Goal: Task Accomplishment & Management: Manage account settings

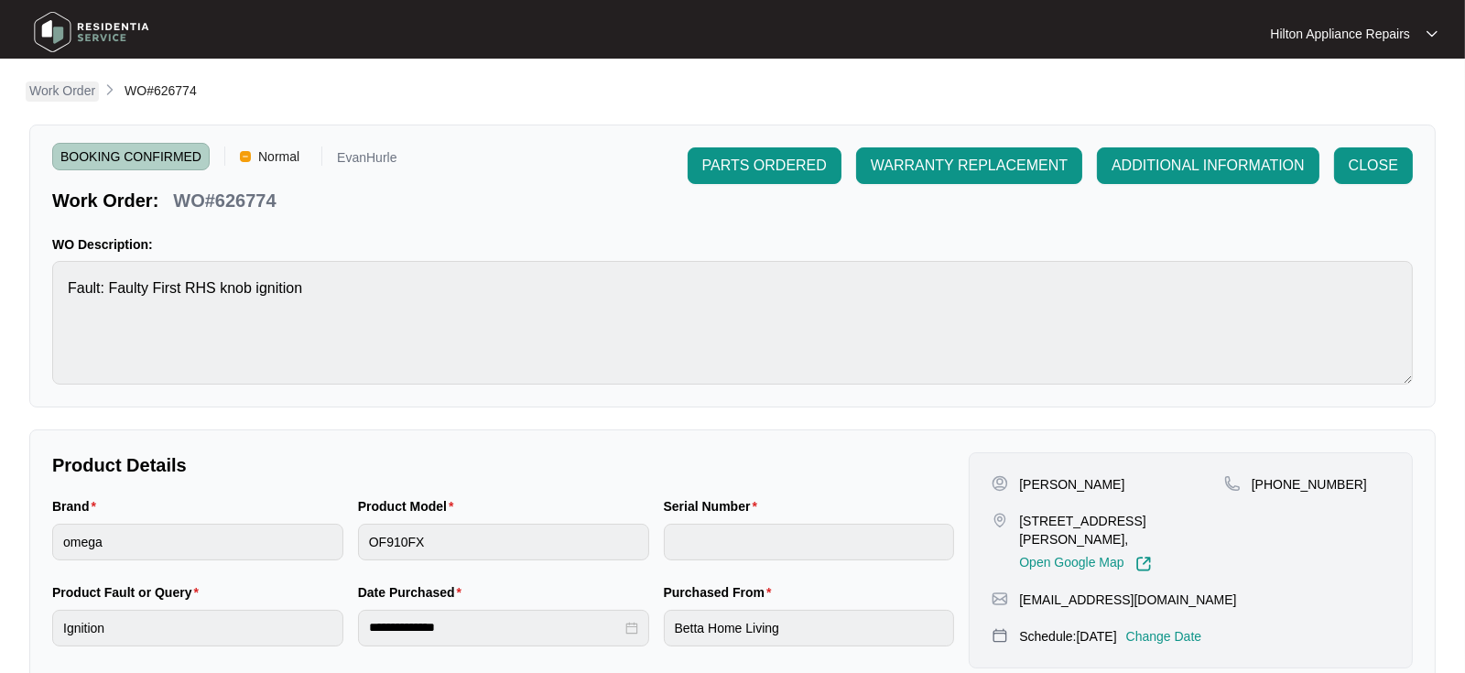
click at [65, 93] on p "Work Order" at bounding box center [62, 90] width 66 height 18
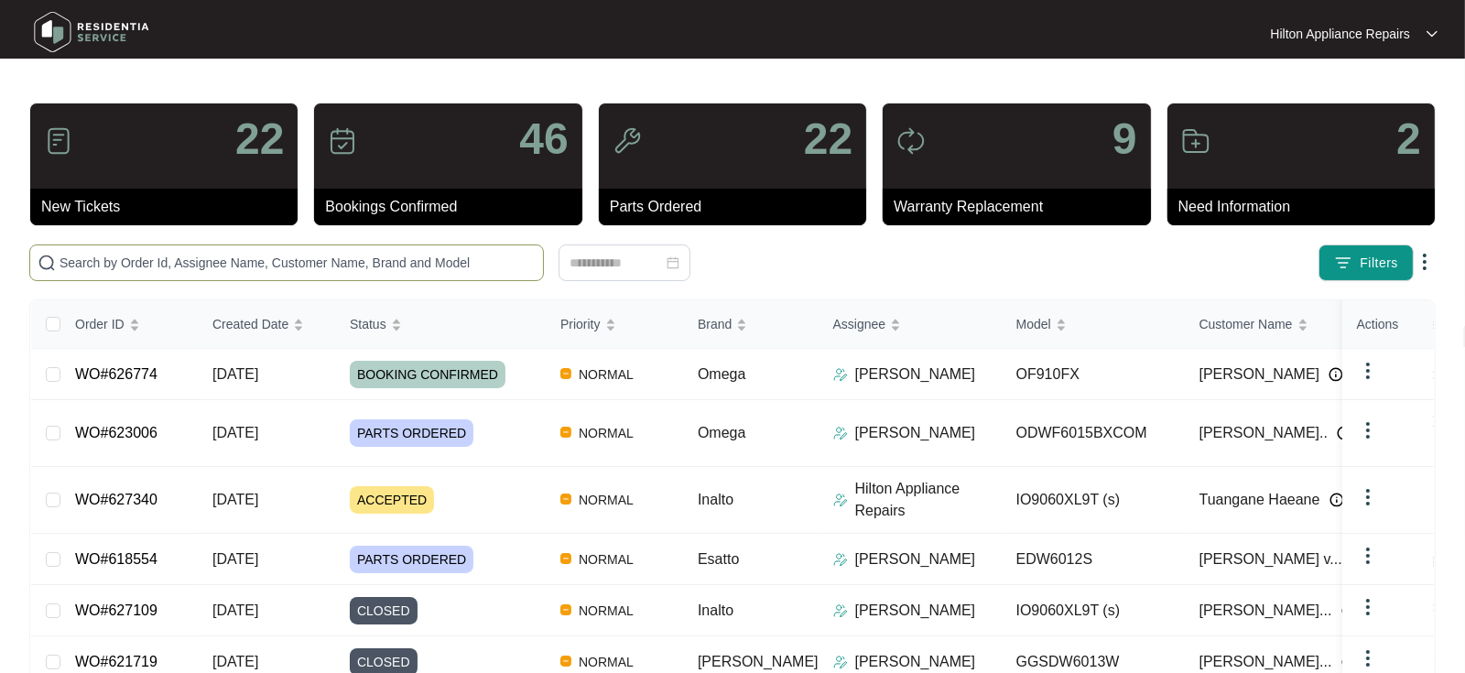
click at [72, 259] on input "text" at bounding box center [298, 263] width 476 height 20
paste input "WO#626912"
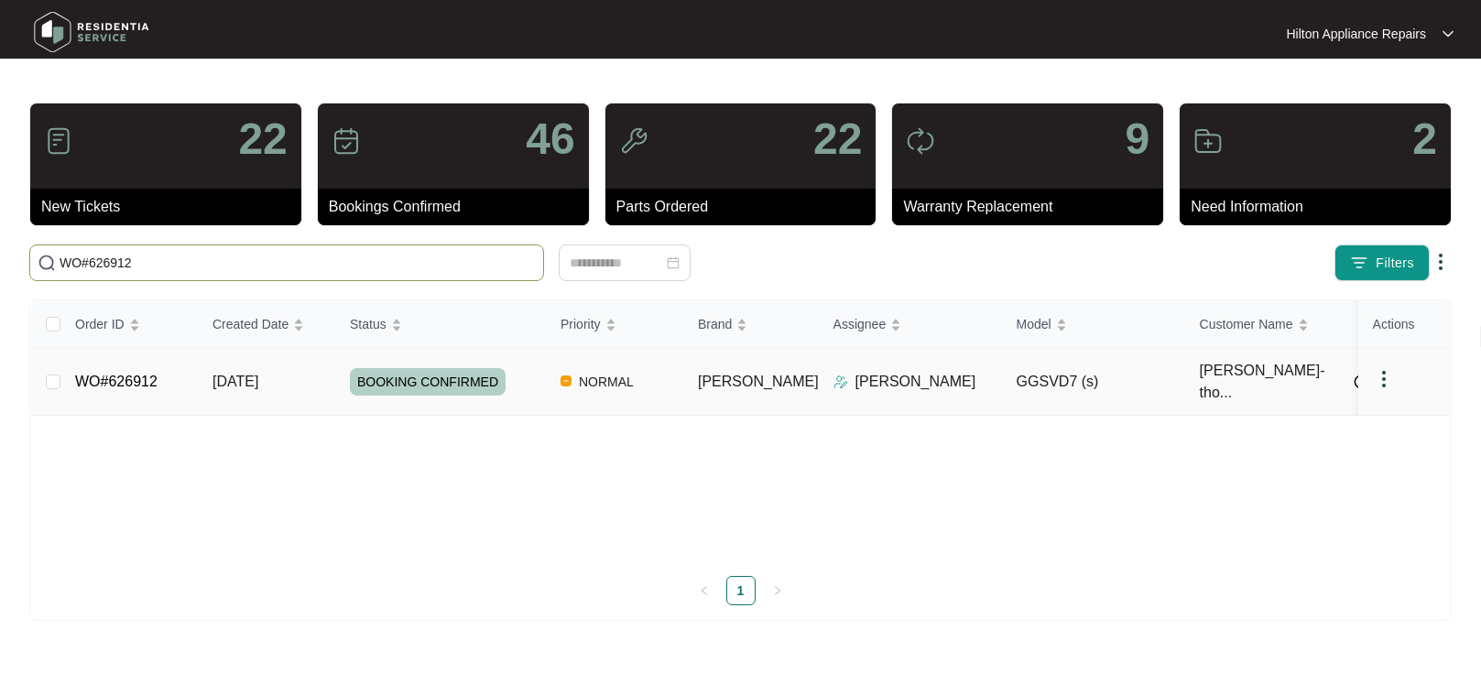
type input "WO#626912"
click at [244, 374] on span "[DATE]" at bounding box center [235, 382] width 46 height 16
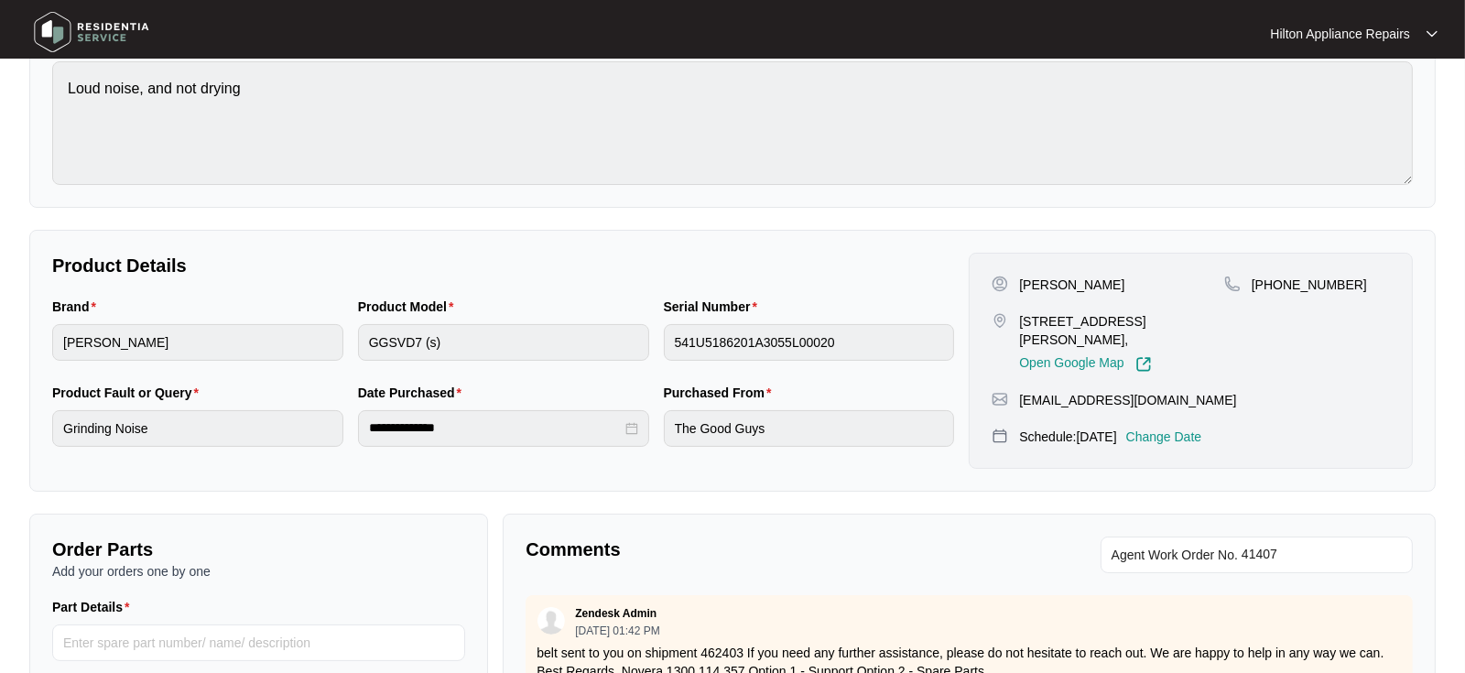
scroll to position [203, 0]
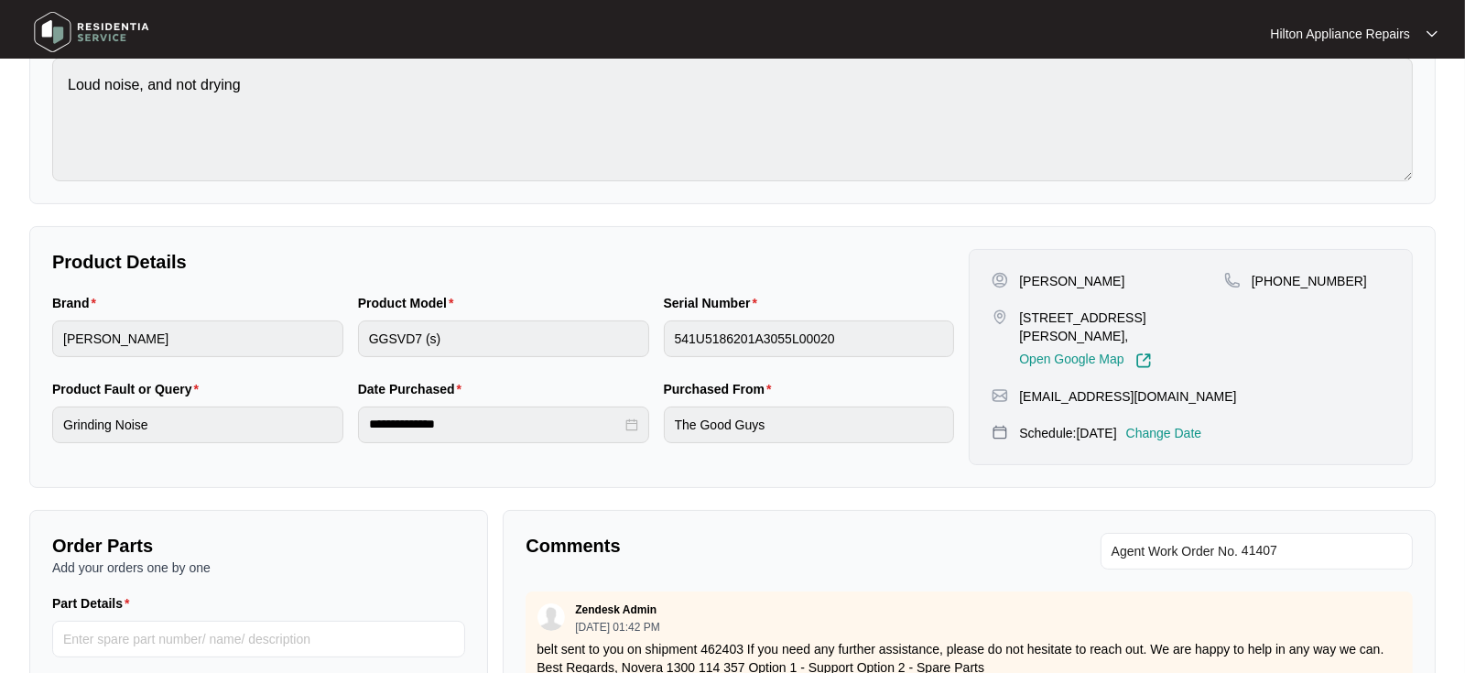
click at [1196, 424] on p "Change Date" at bounding box center [1164, 433] width 76 height 18
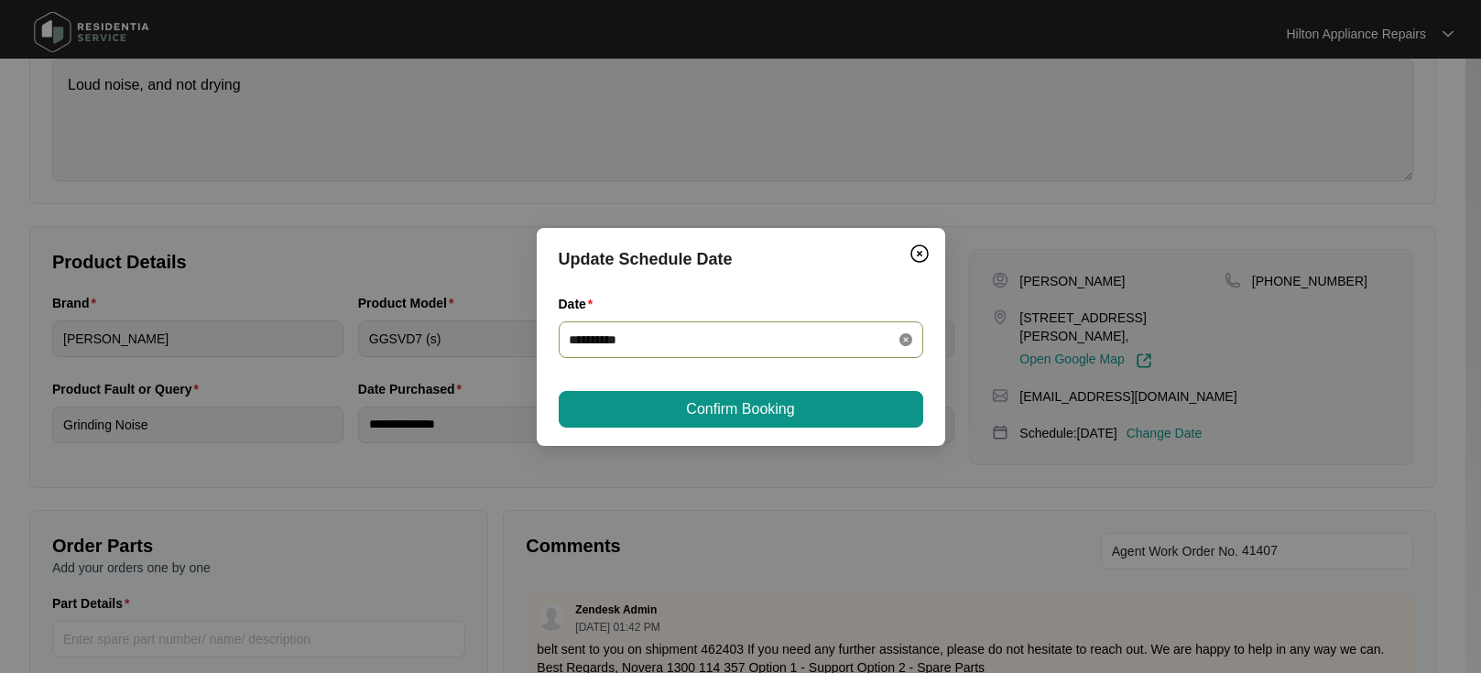
click at [906, 342] on icon "close-circle" at bounding box center [905, 339] width 13 height 13
click at [903, 342] on div at bounding box center [741, 340] width 342 height 20
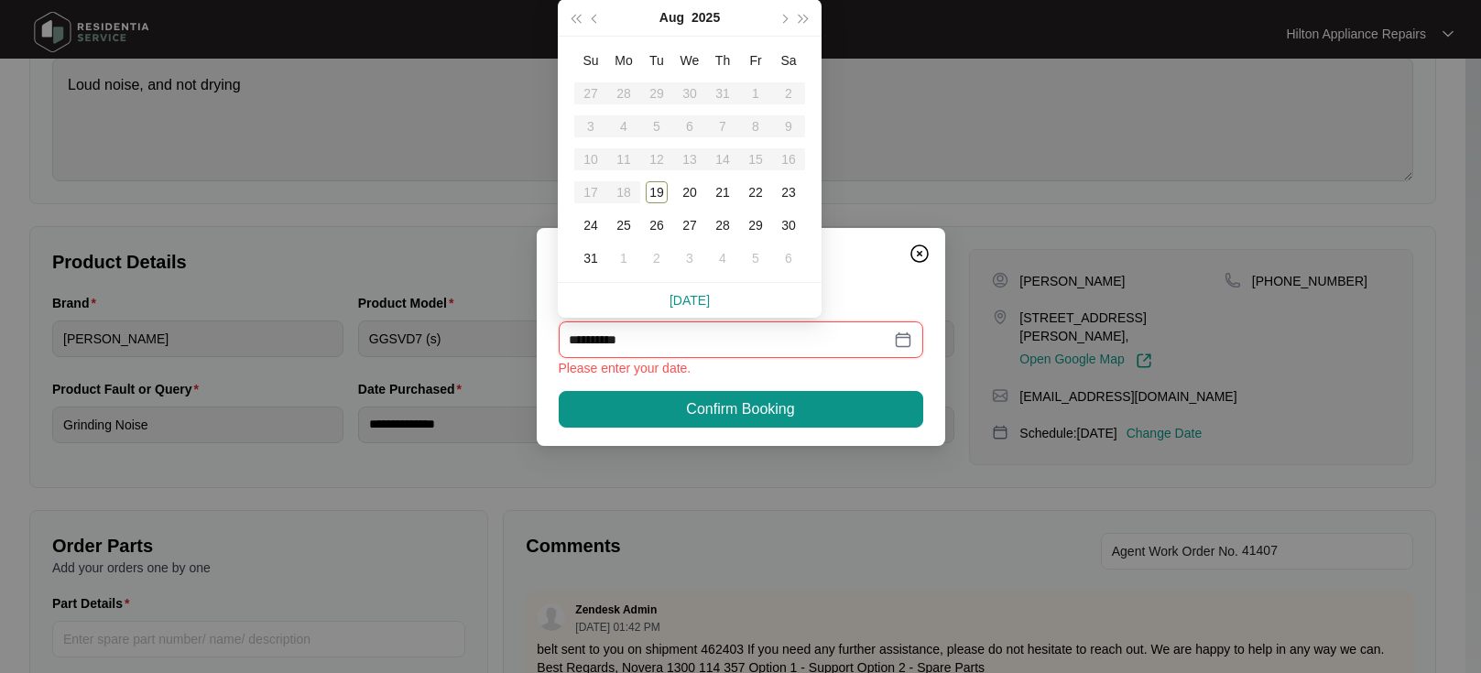
type input "**********"
click at [685, 190] on div "20" at bounding box center [690, 192] width 22 height 22
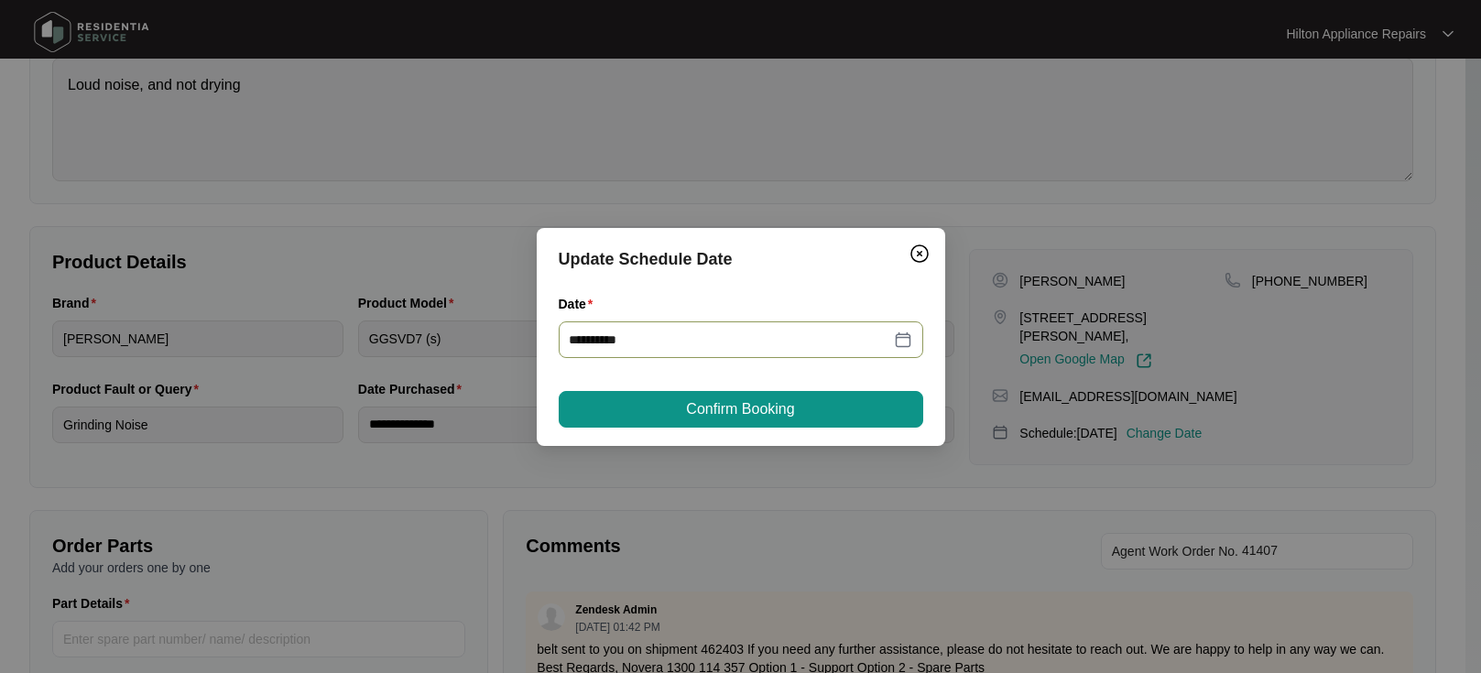
type input "**********"
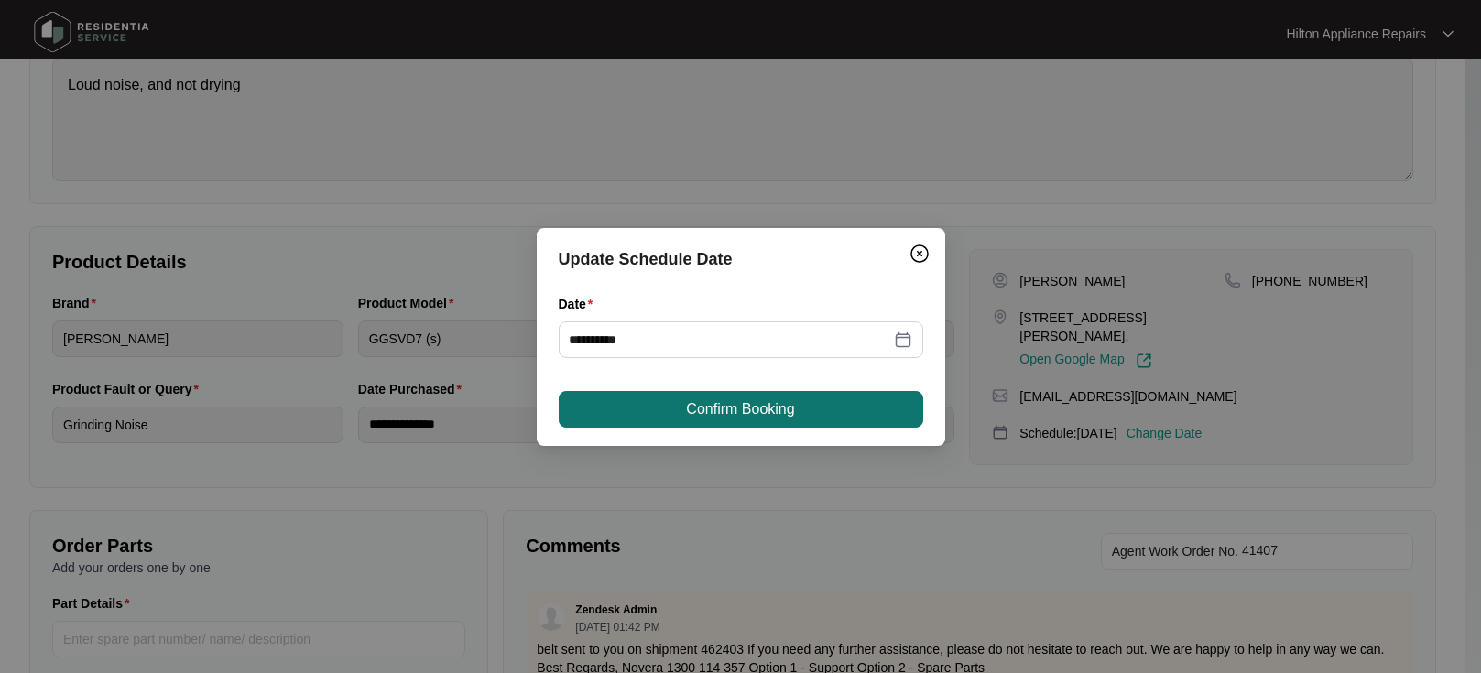
click at [725, 412] on span "Confirm Booking" at bounding box center [740, 409] width 108 height 22
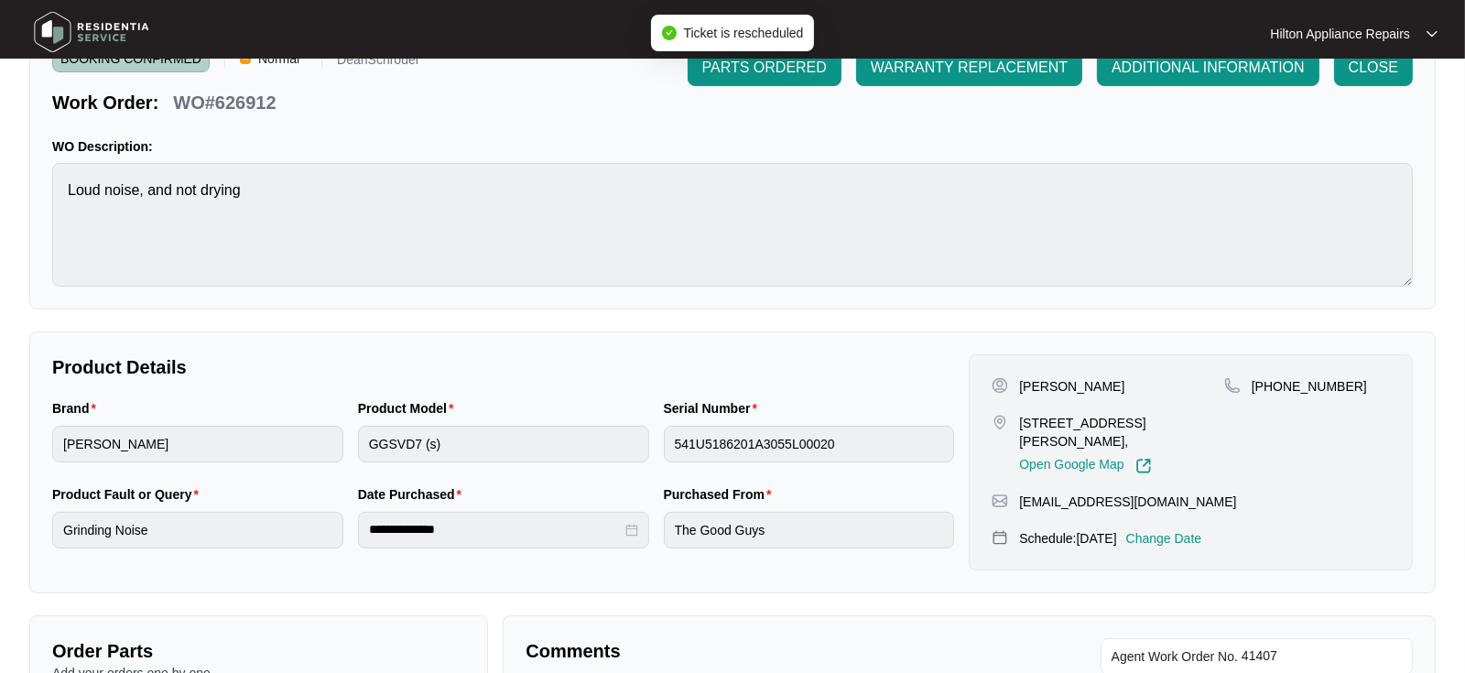
scroll to position [0, 0]
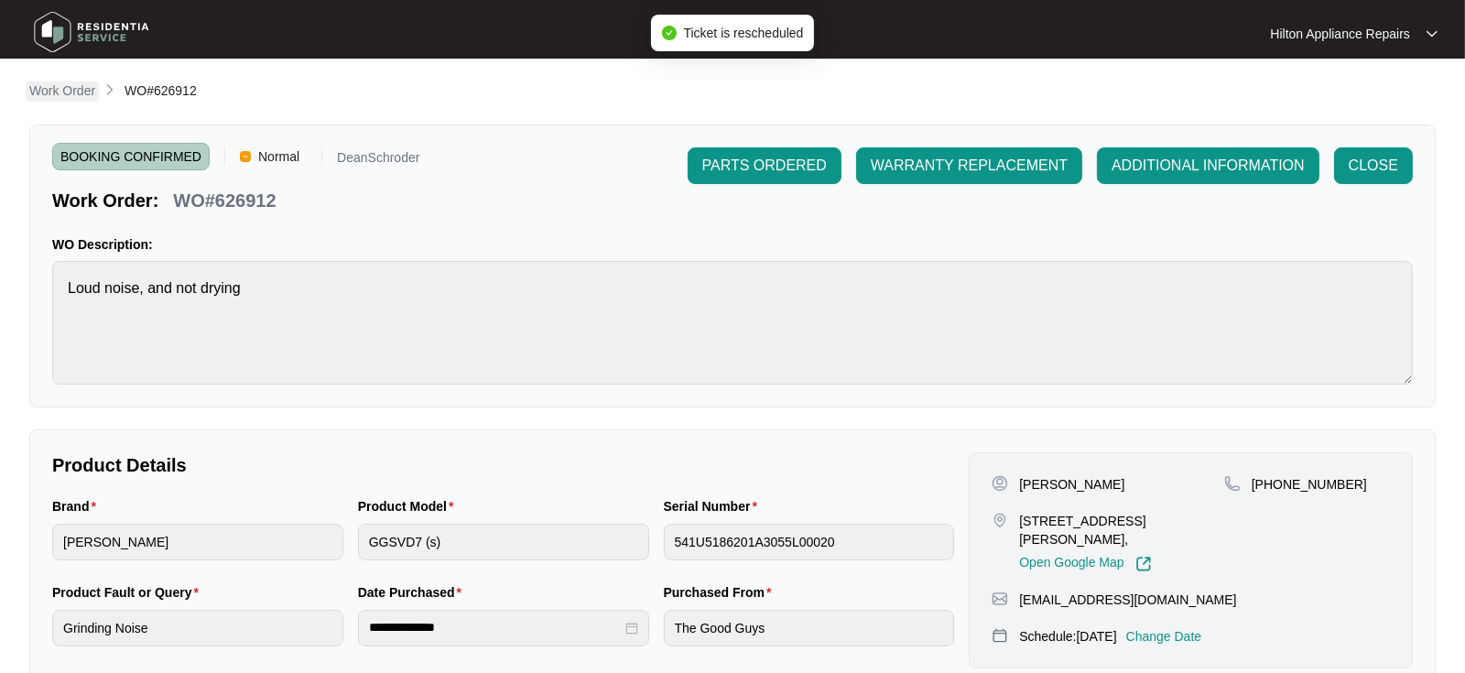
click at [58, 92] on p "Work Order" at bounding box center [62, 90] width 66 height 18
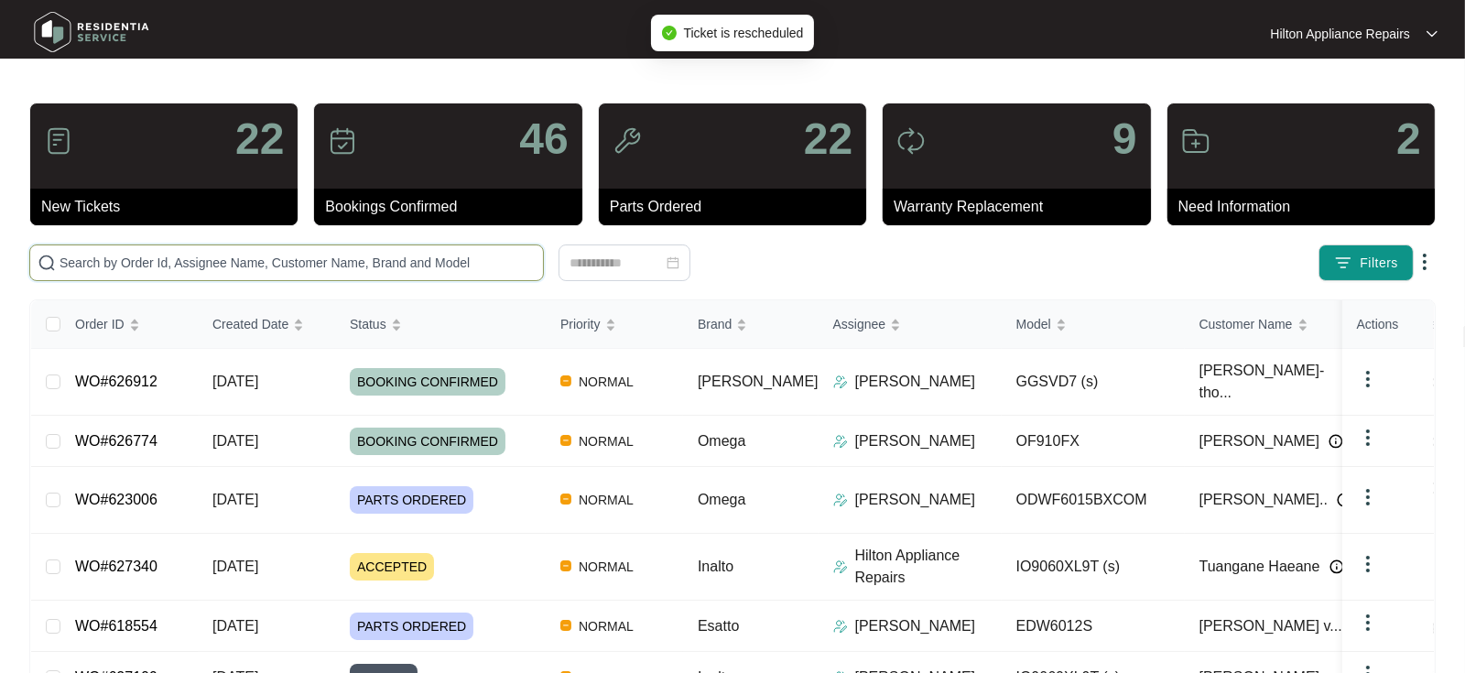
click at [76, 263] on input "text" at bounding box center [298, 263] width 476 height 20
paste input "WO#626912"
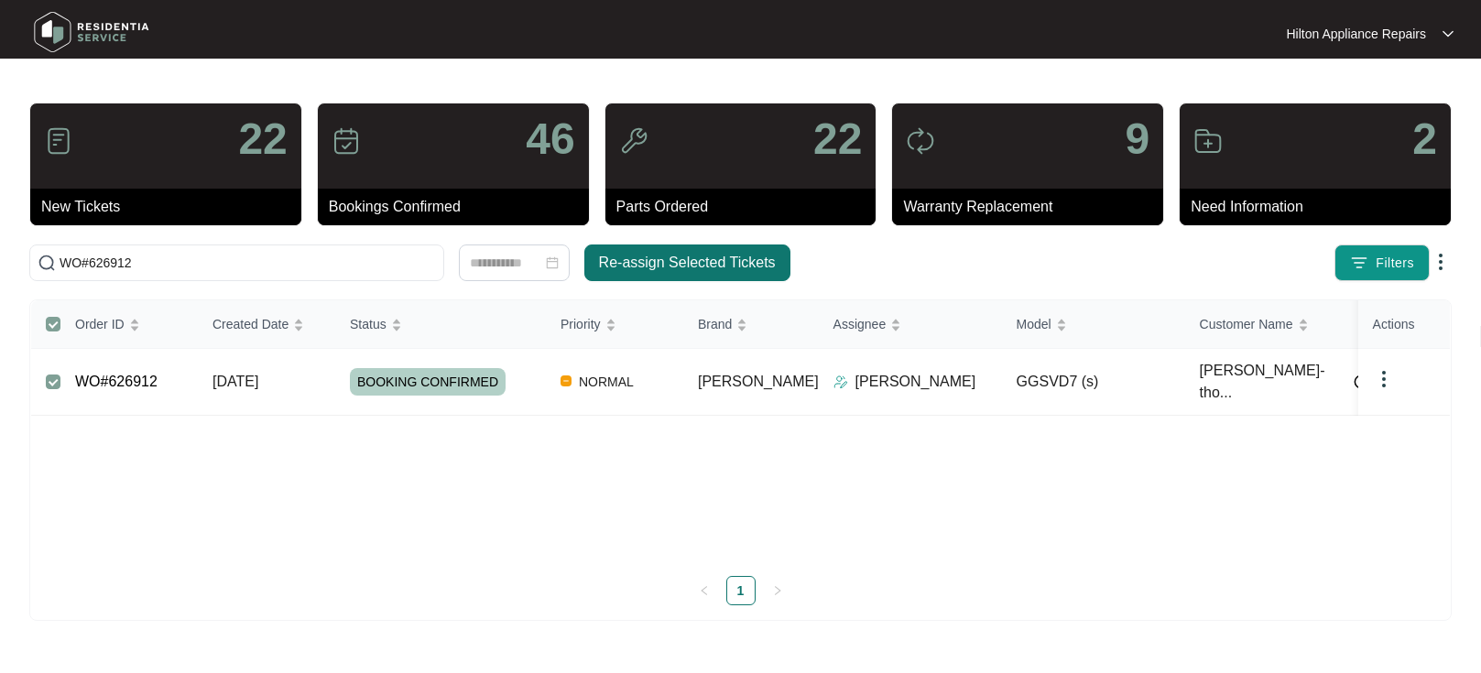
click at [682, 261] on span "Re-assign Selected Tickets" at bounding box center [687, 263] width 177 height 22
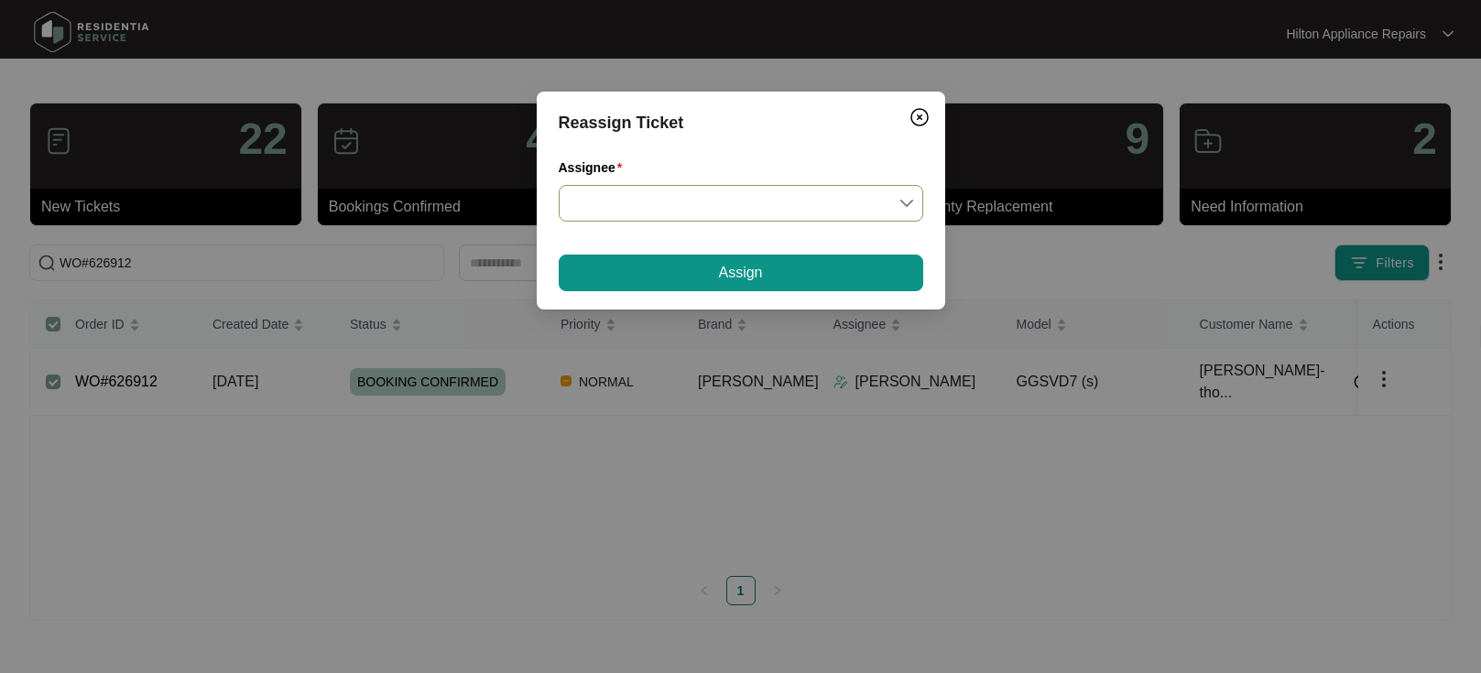
click at [900, 205] on input "Assignee" at bounding box center [741, 203] width 342 height 35
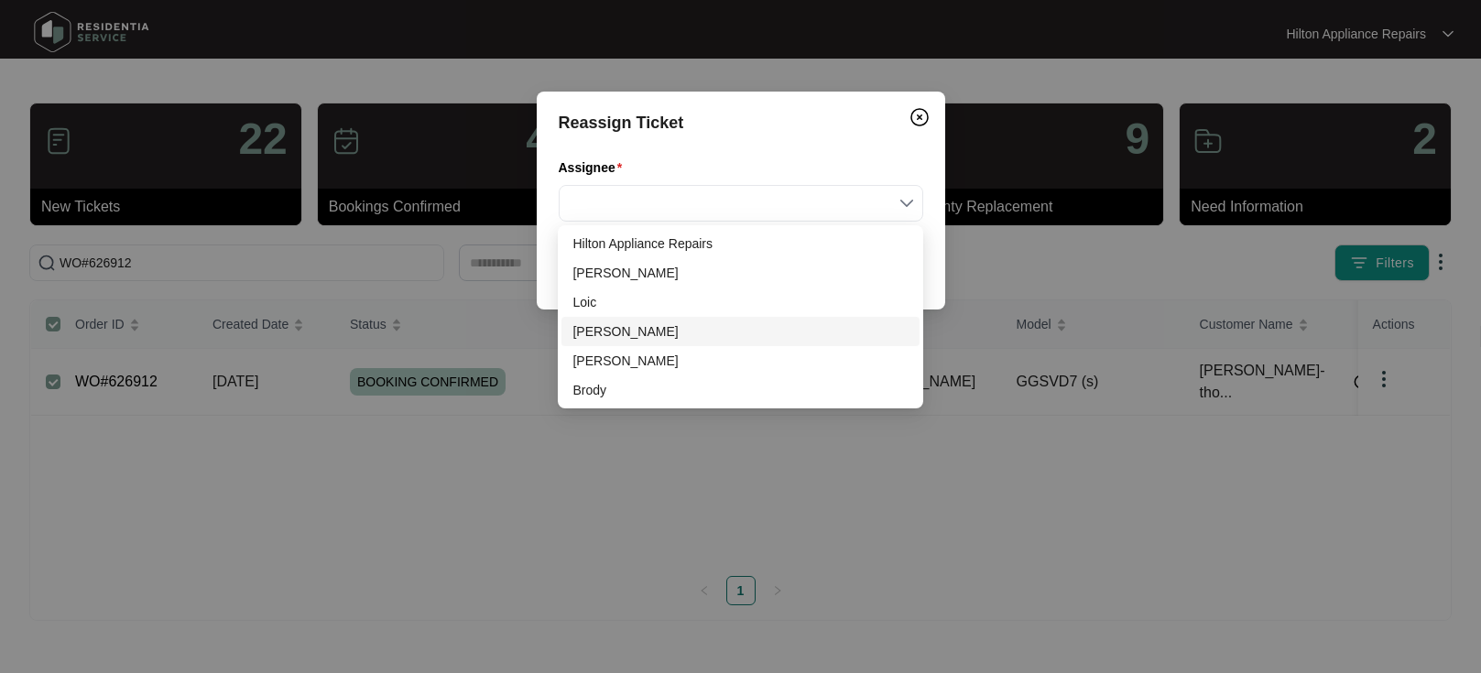
click at [592, 327] on div "[PERSON_NAME]" at bounding box center [739, 331] width 335 height 20
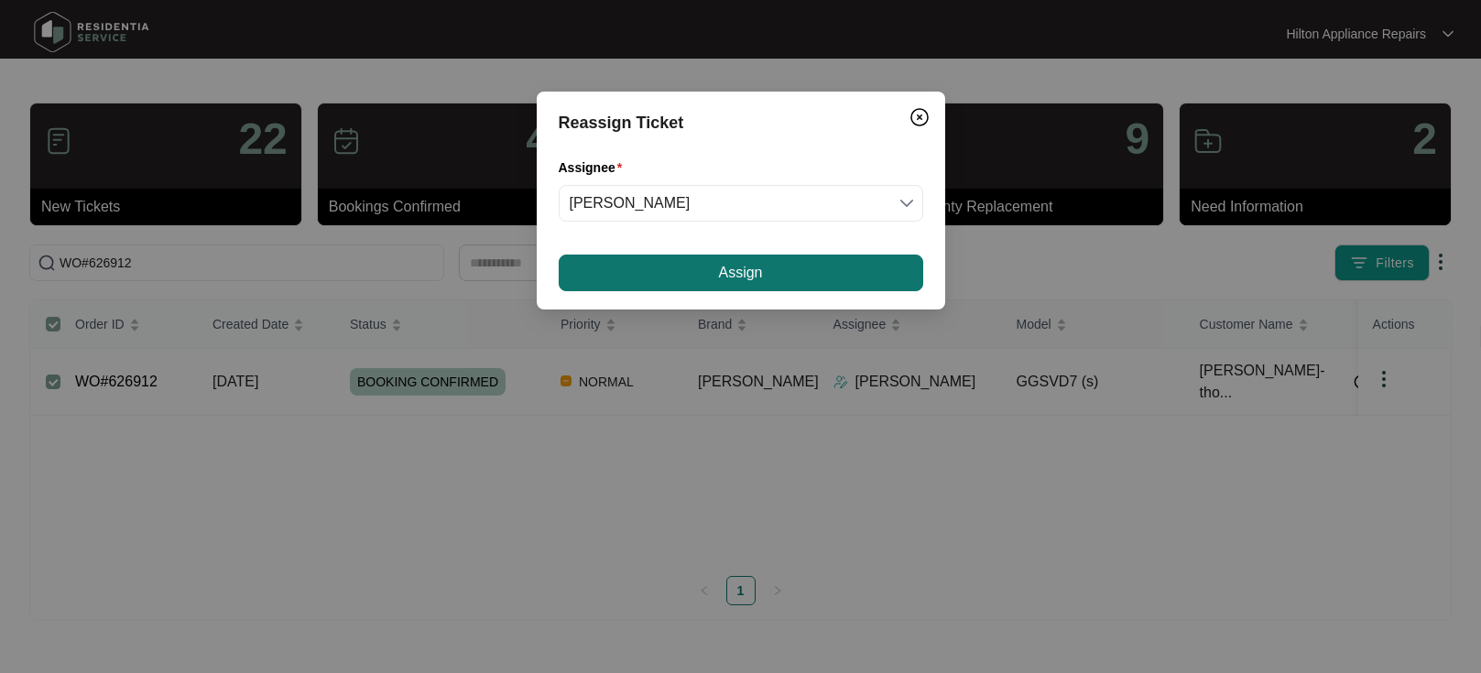
click at [683, 275] on button "Assign" at bounding box center [741, 273] width 364 height 37
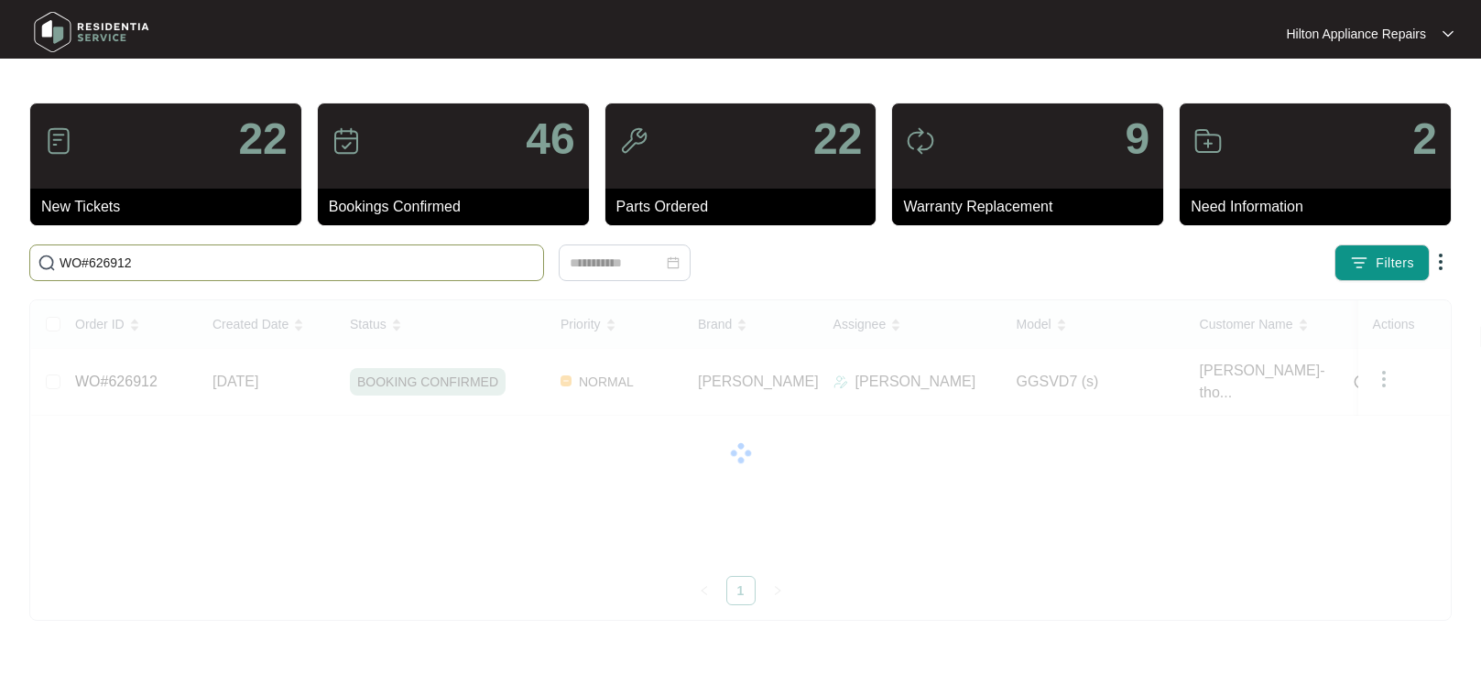
drag, startPoint x: 158, startPoint y: 257, endPoint x: -93, endPoint y: 264, distance: 251.9
click at [0, 264] on html "Hilton Appliance Repairs Hilton App... 22 New Tickets 46 Bookings Confirmed 22 …" at bounding box center [740, 336] width 1481 height 673
paste input "15646"
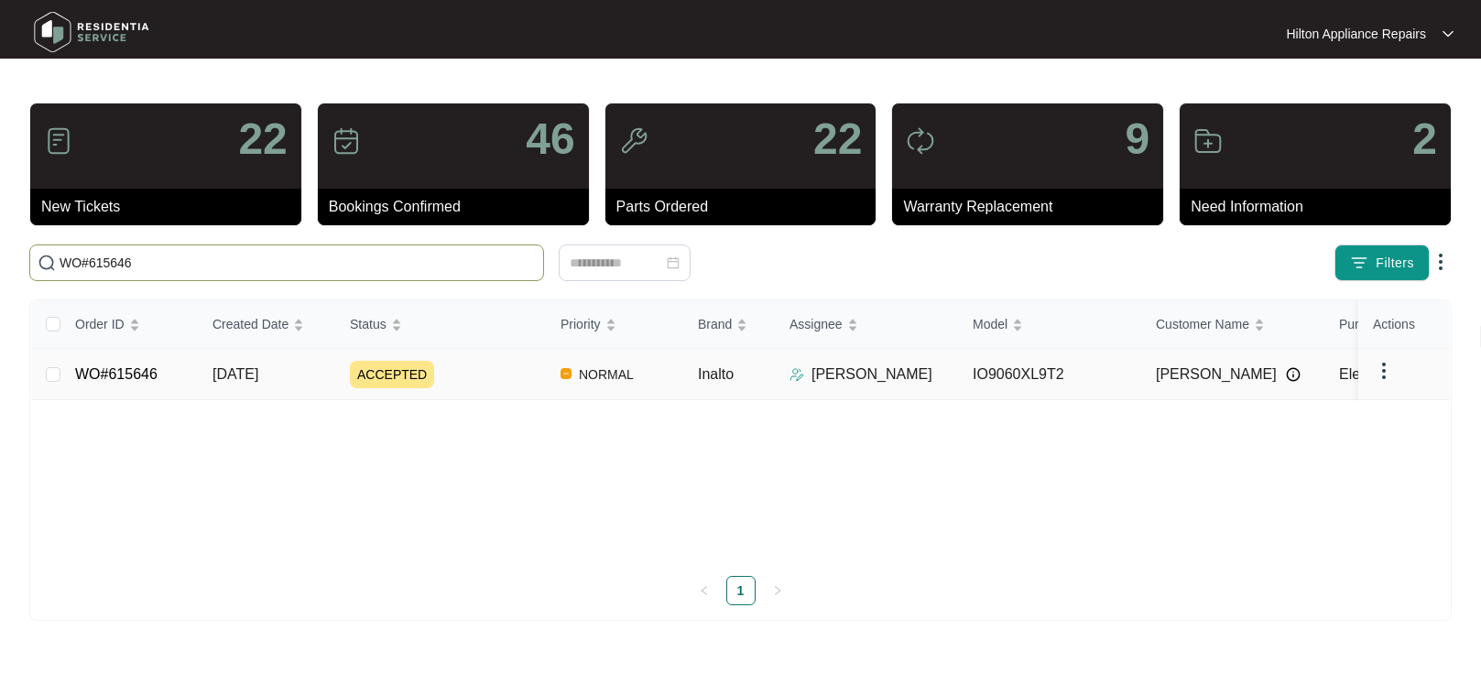
type input "WO#615646"
click at [233, 375] on span "[DATE]" at bounding box center [235, 374] width 46 height 16
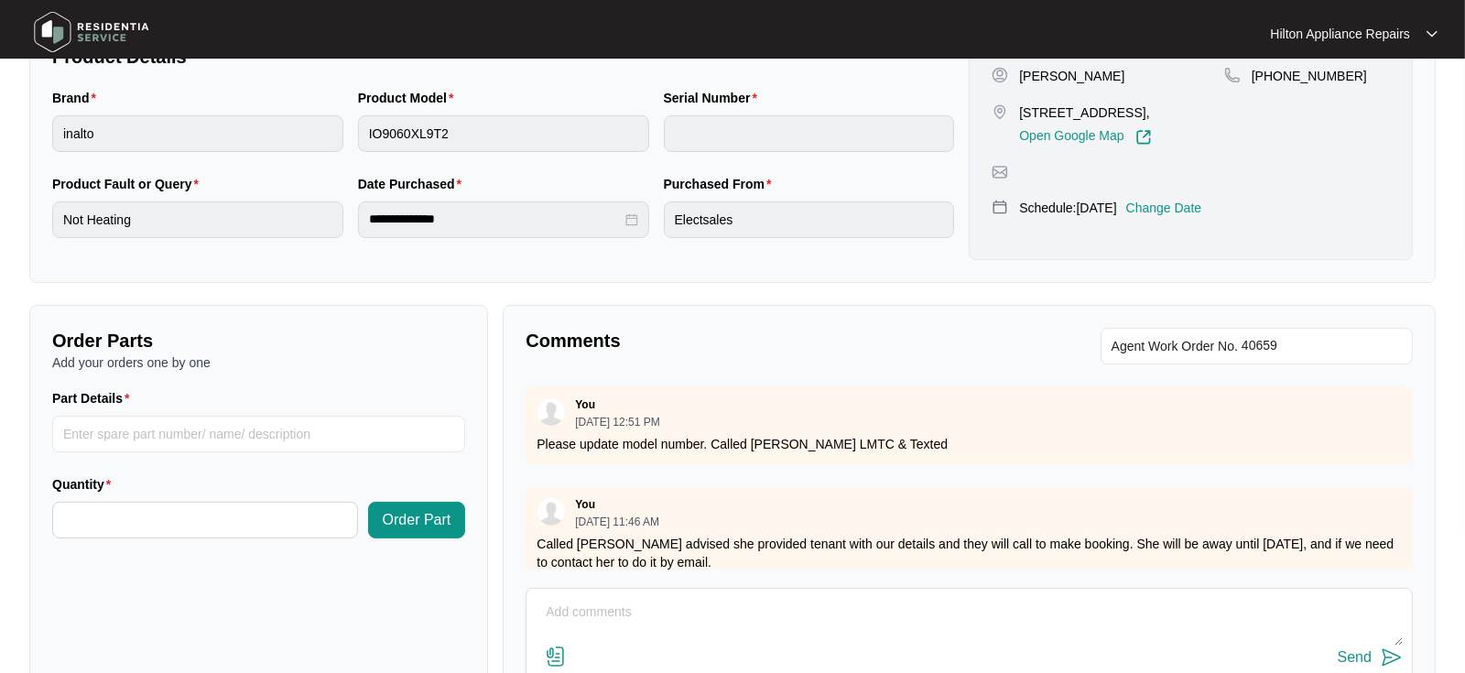
scroll to position [540, 0]
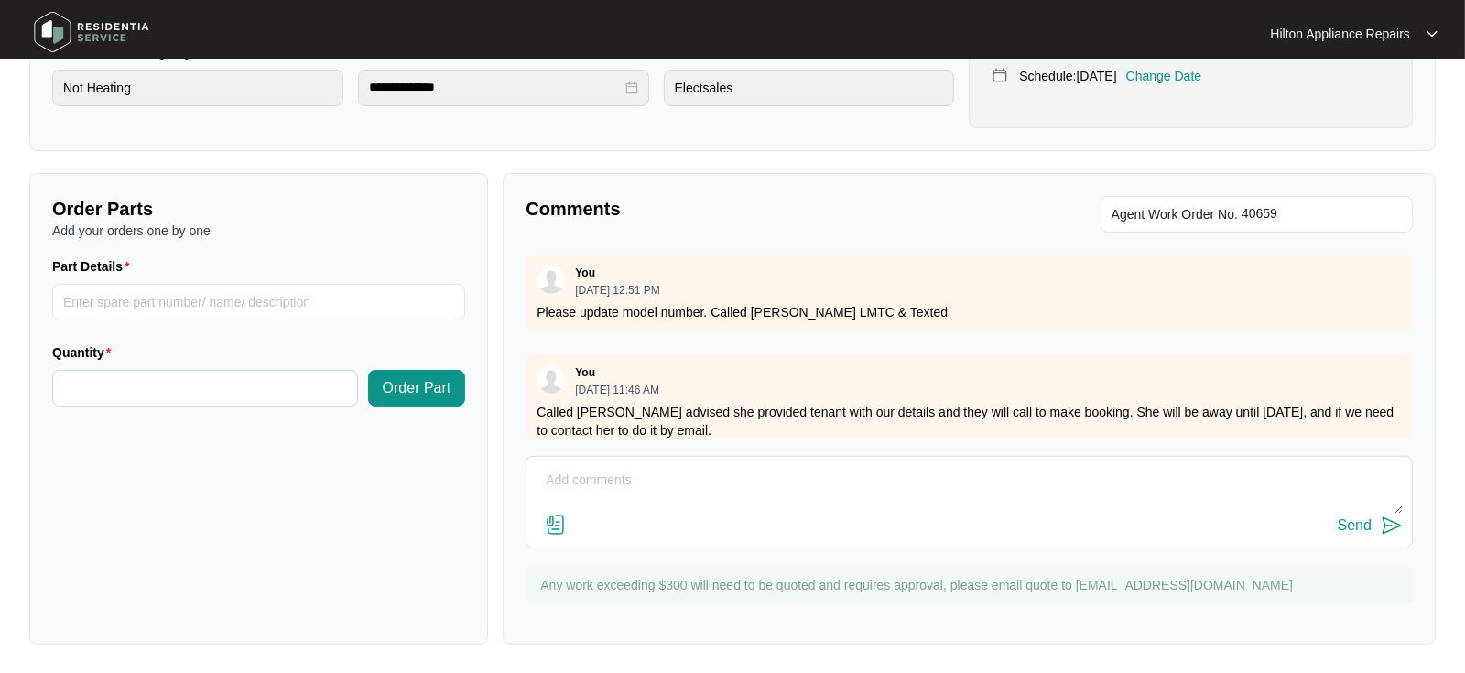
click at [574, 483] on textarea at bounding box center [969, 490] width 867 height 48
click at [547, 497] on textarea "Hi :) Technician is off sick, he should be back [DATE]. We'll follow up with Te…" at bounding box center [969, 490] width 867 height 48
drag, startPoint x: 1033, startPoint y: 482, endPoint x: 1008, endPoint y: 482, distance: 24.7
click at [1008, 482] on textarea "Hi Team, Technician is off sick, he should be back [DATE]. We'll follow up with…" at bounding box center [969, 490] width 867 height 48
click at [1146, 473] on textarea "Hi Team, Technician is off sick, he should be back [DATE]. We'll follow up with…" at bounding box center [969, 490] width 867 height 48
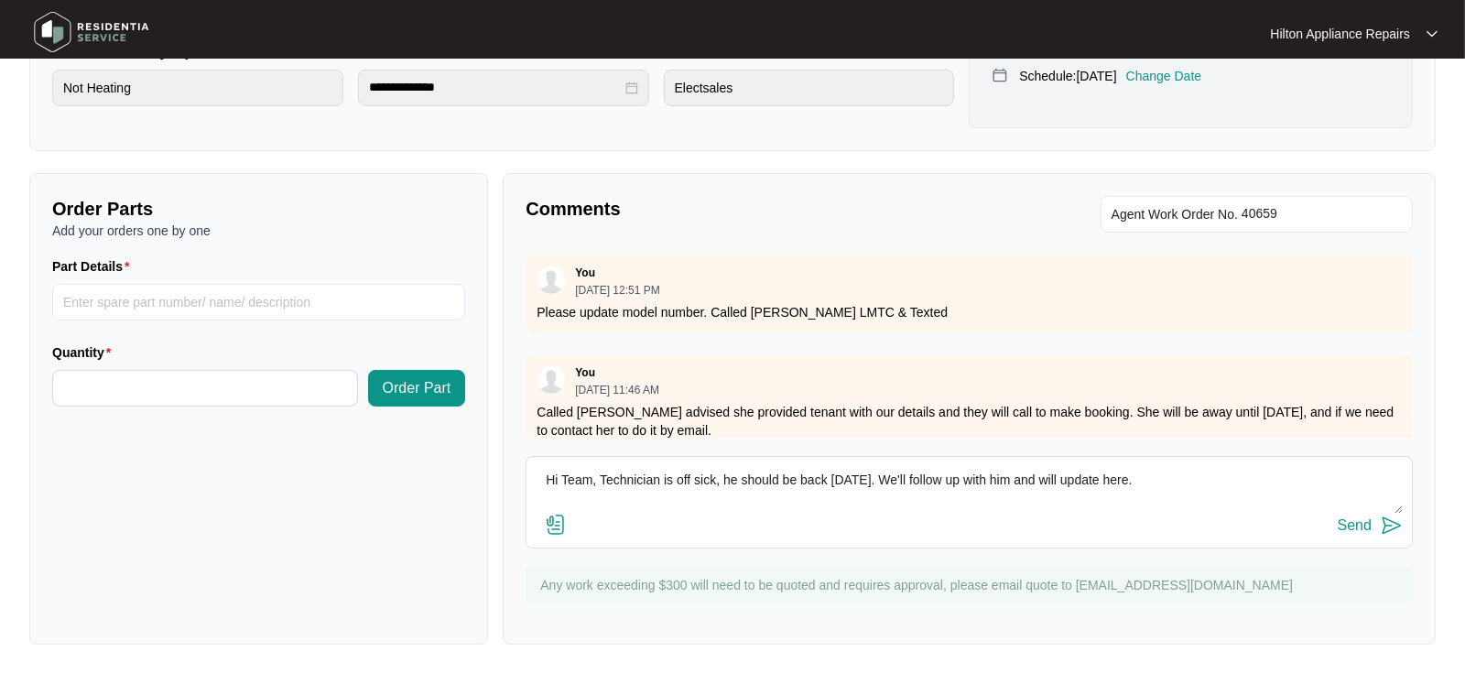
drag, startPoint x: 1195, startPoint y: 471, endPoint x: 224, endPoint y: 478, distance: 970.7
click at [224, 480] on div "Order Parts Add your orders one by one Part Details Quantity Order Part Comment…" at bounding box center [732, 409] width 1421 height 472
type textarea "Hi Team, Technician is off sick, he should be back [DATE]. We'll follow up with…"
click at [1359, 523] on div "Send" at bounding box center [1355, 525] width 34 height 16
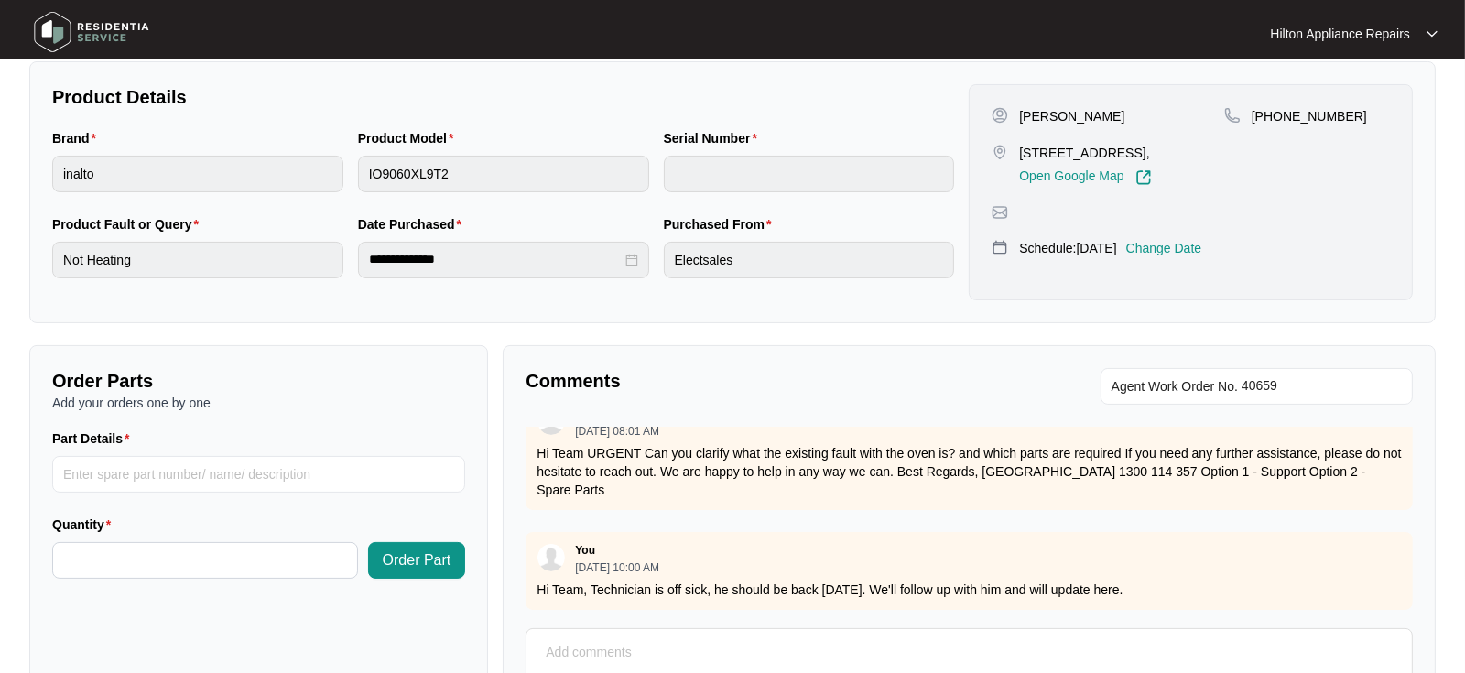
scroll to position [0, 0]
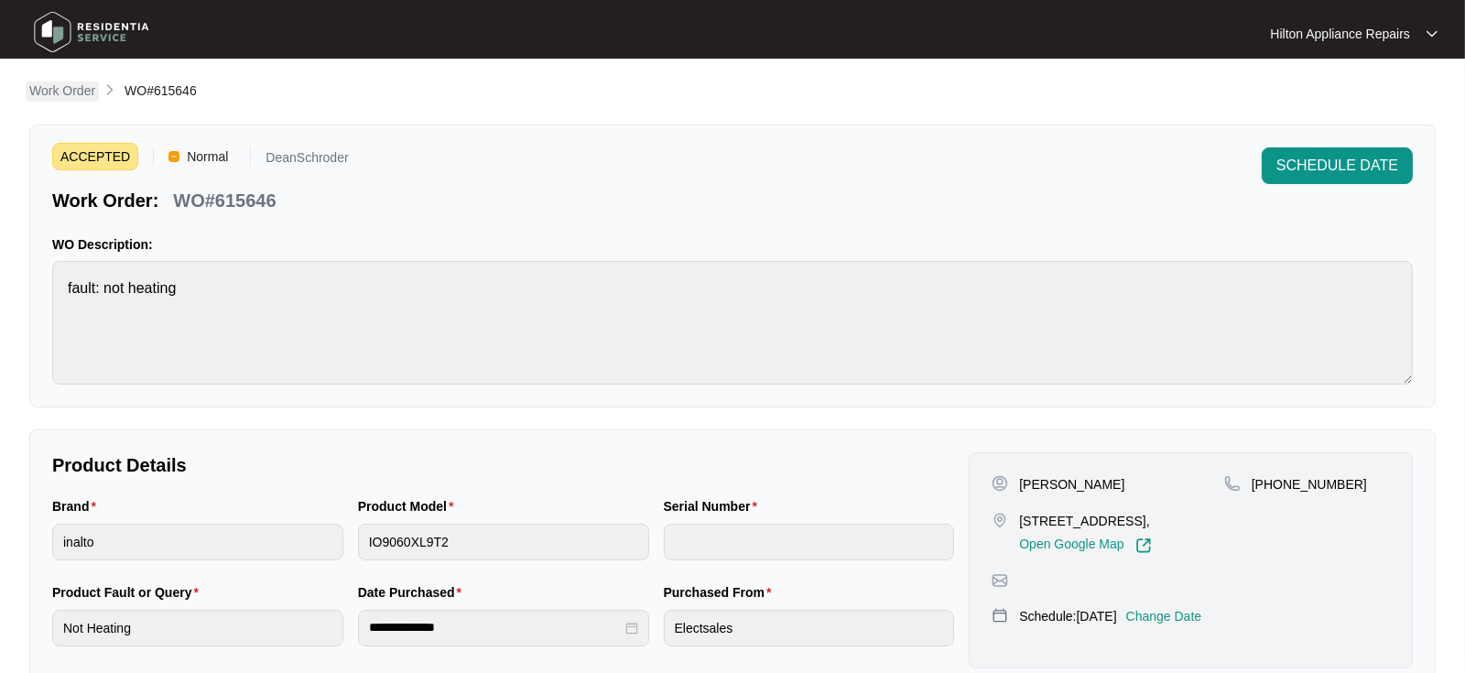
click at [51, 91] on p "Work Order" at bounding box center [62, 90] width 66 height 18
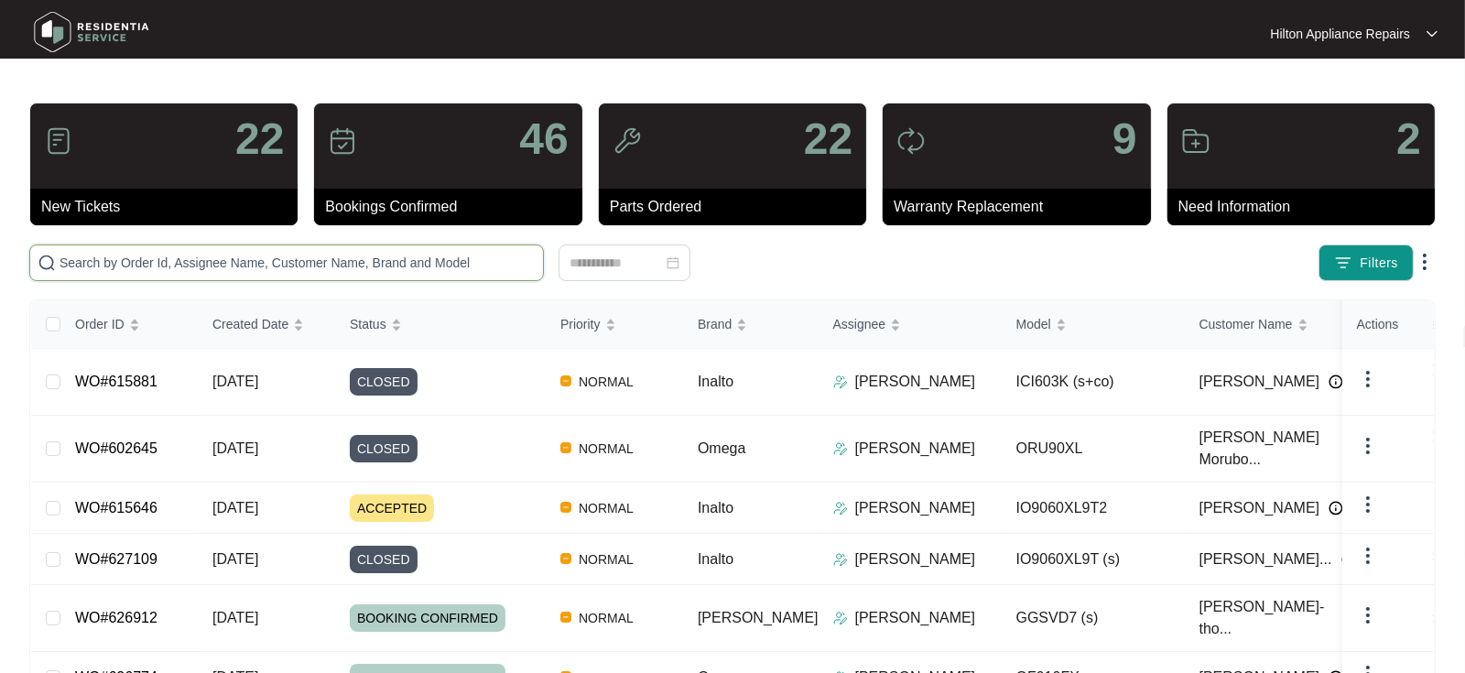
click at [73, 254] on input "text" at bounding box center [298, 263] width 476 height 20
paste input "623706"
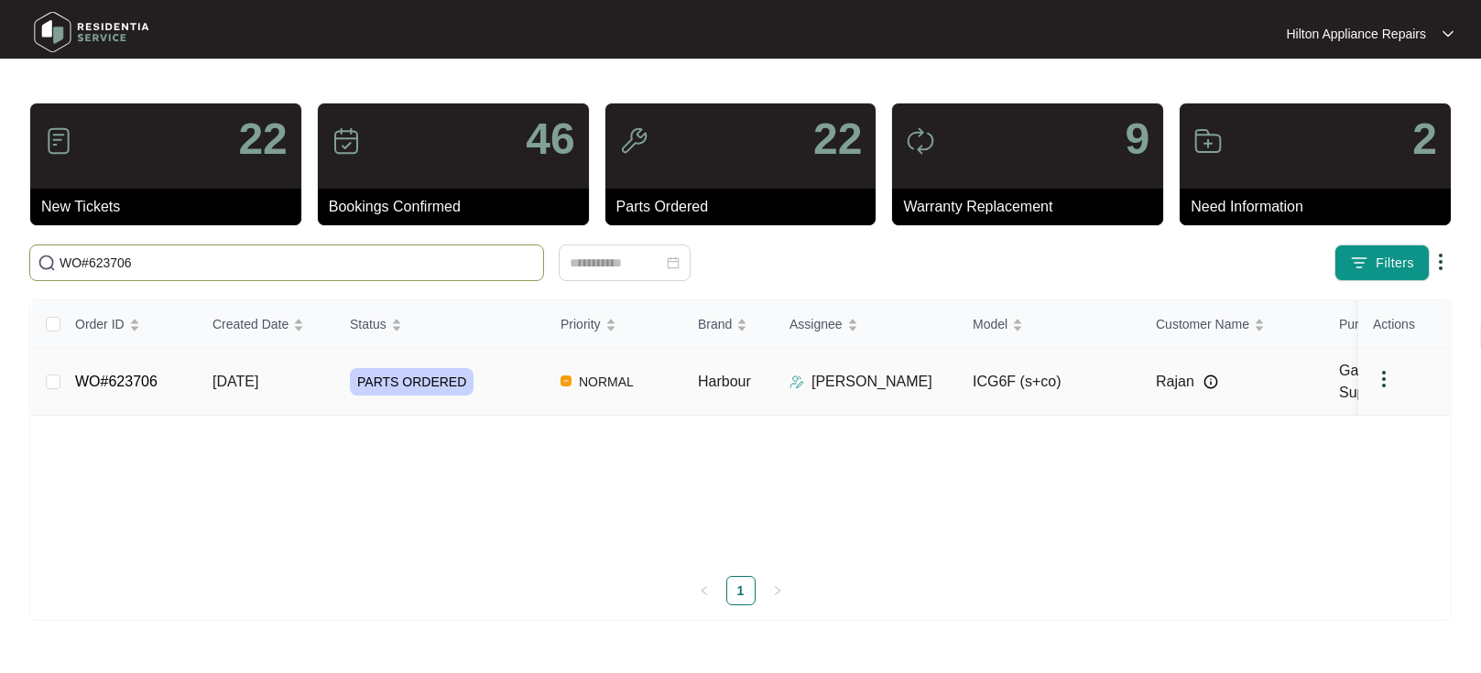
type input "WO#623706"
click at [239, 384] on span "[DATE]" at bounding box center [235, 382] width 46 height 16
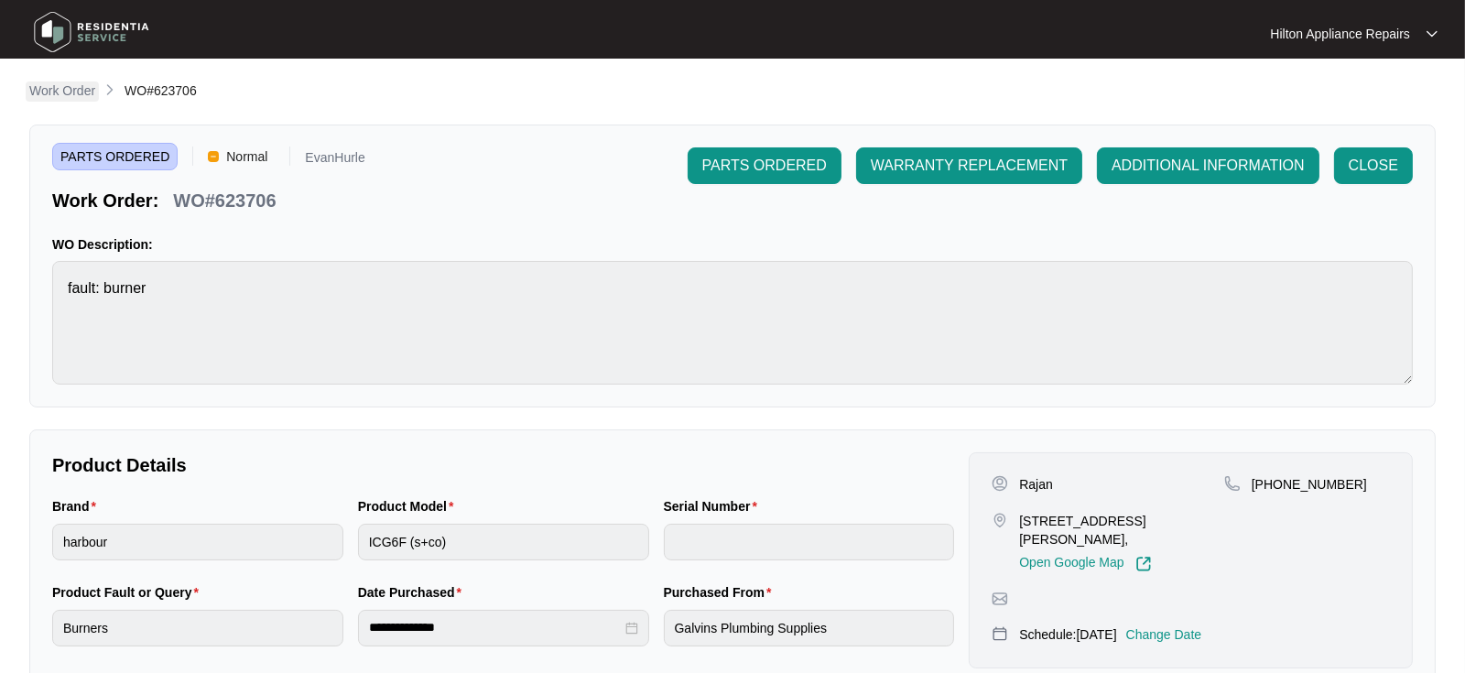
click at [52, 89] on p "Work Order" at bounding box center [62, 90] width 66 height 18
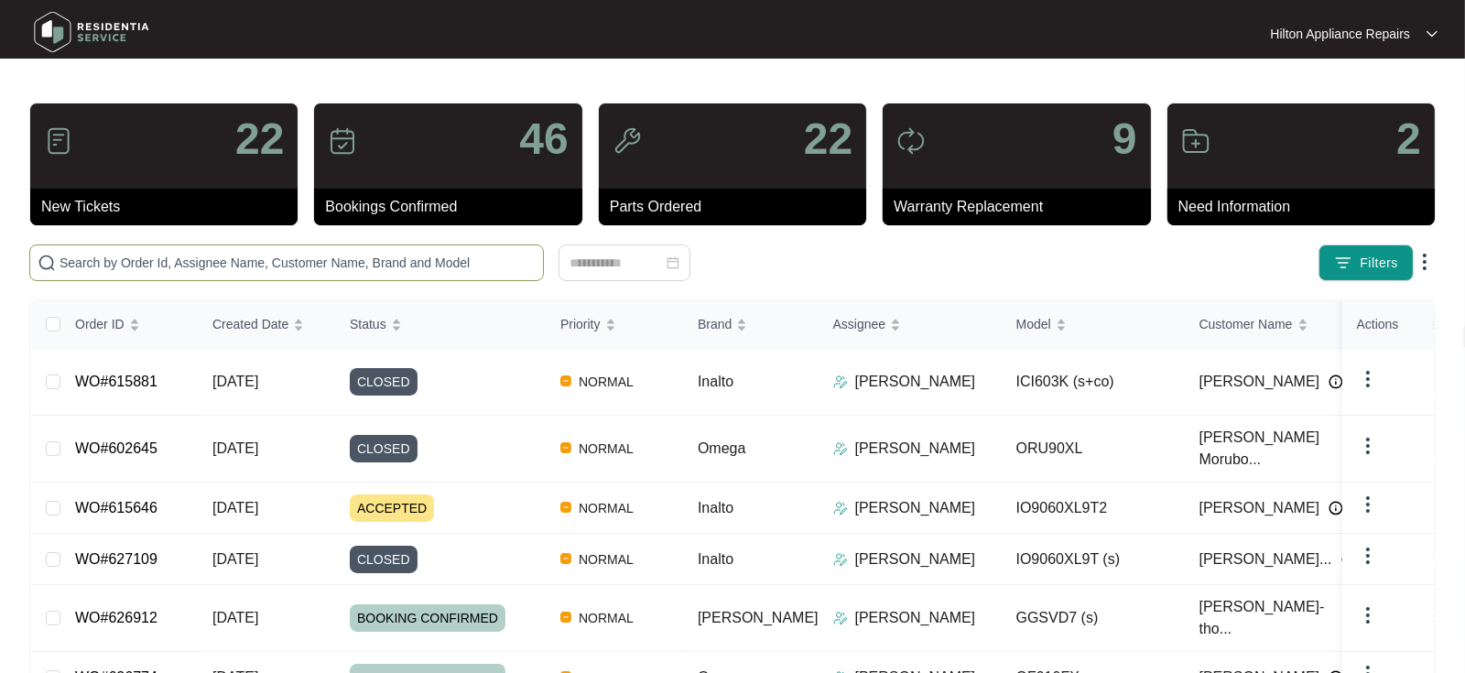
click at [94, 261] on input "text" at bounding box center [298, 263] width 476 height 20
paste input "WO#625018"
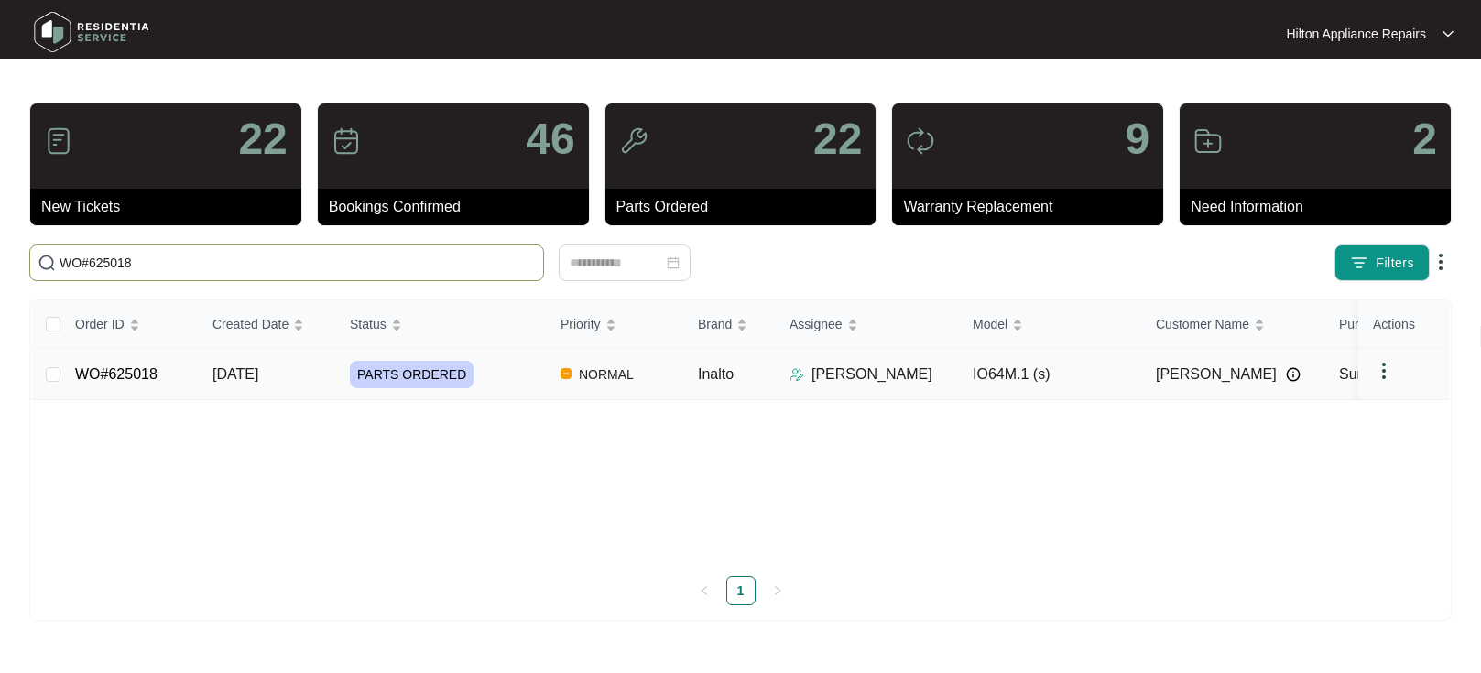
type input "WO#625018"
click at [229, 370] on span "[DATE]" at bounding box center [235, 374] width 46 height 16
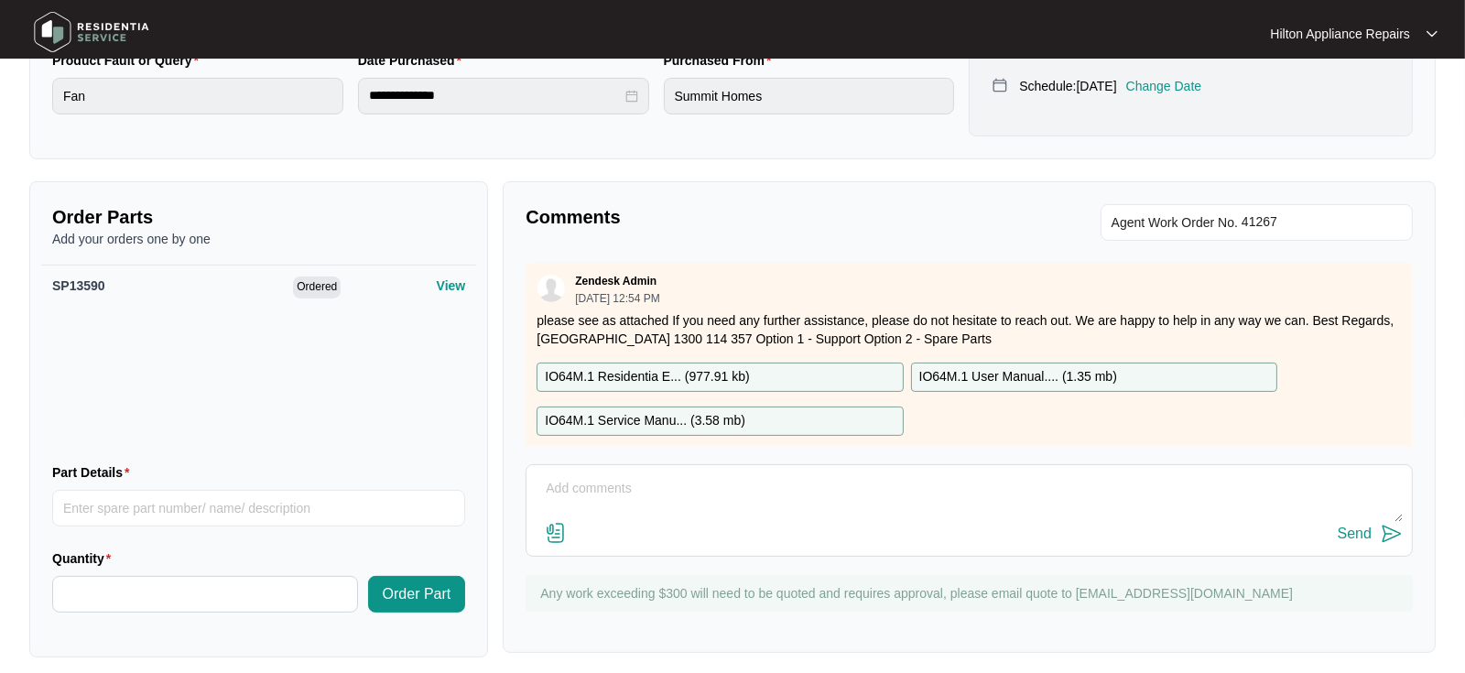
scroll to position [544, 0]
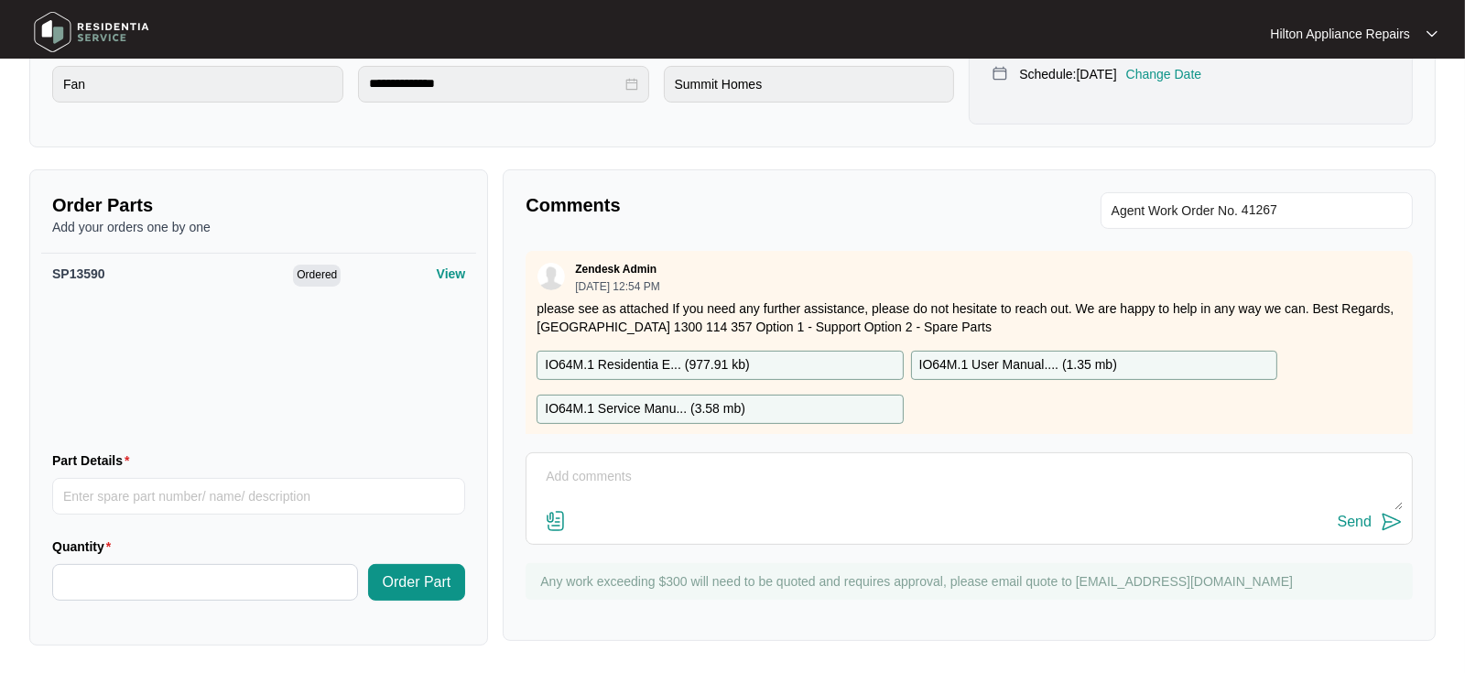
click at [565, 476] on textarea at bounding box center [969, 486] width 867 height 48
type textarea "Hi Team :) Technician is off sick, he should be back [DATE], will follow up wit…"
click at [1350, 517] on div "Send" at bounding box center [1355, 522] width 34 height 16
